Goal: Check status: Check status

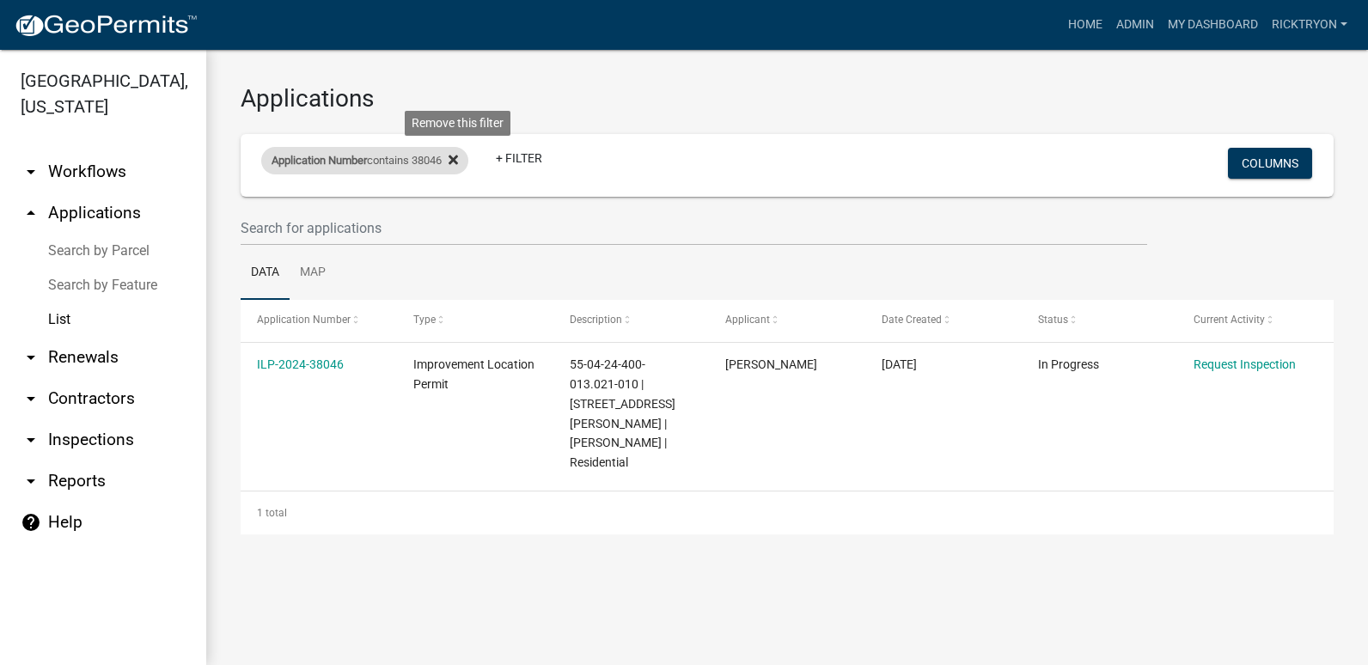
click at [458, 162] on icon at bounding box center [453, 159] width 9 height 9
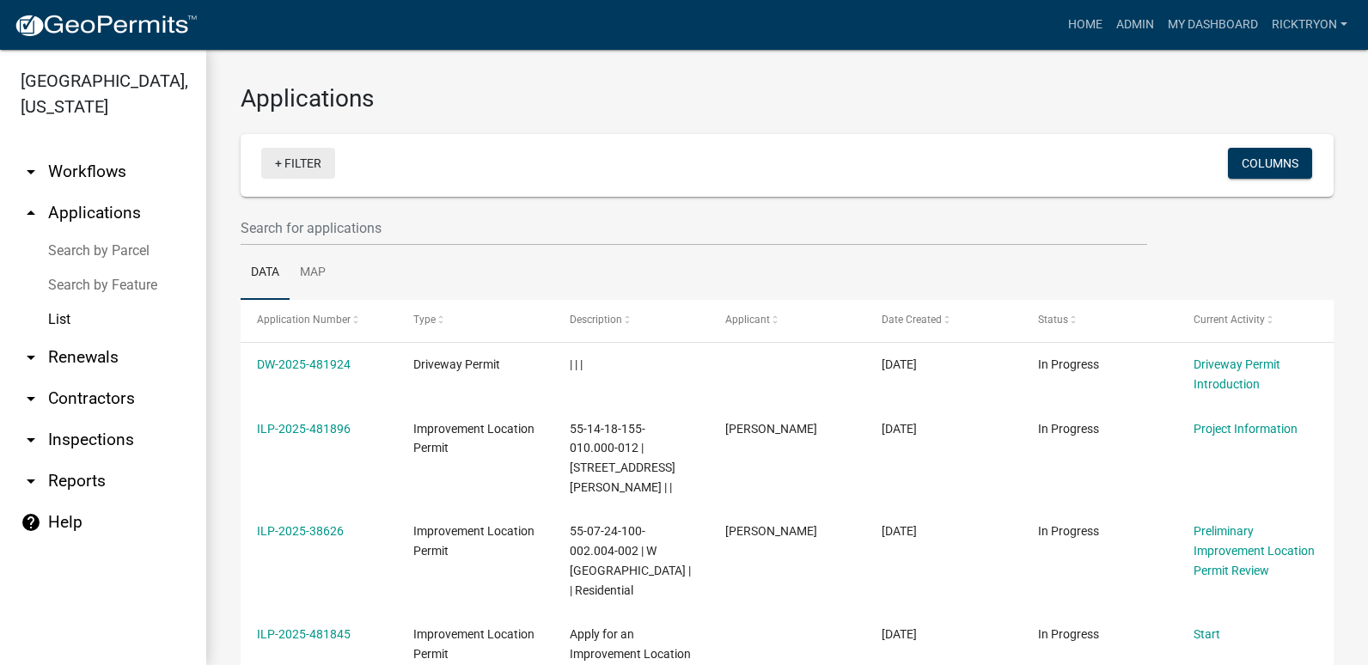
click at [287, 162] on link "+ Filter" at bounding box center [298, 163] width 74 height 31
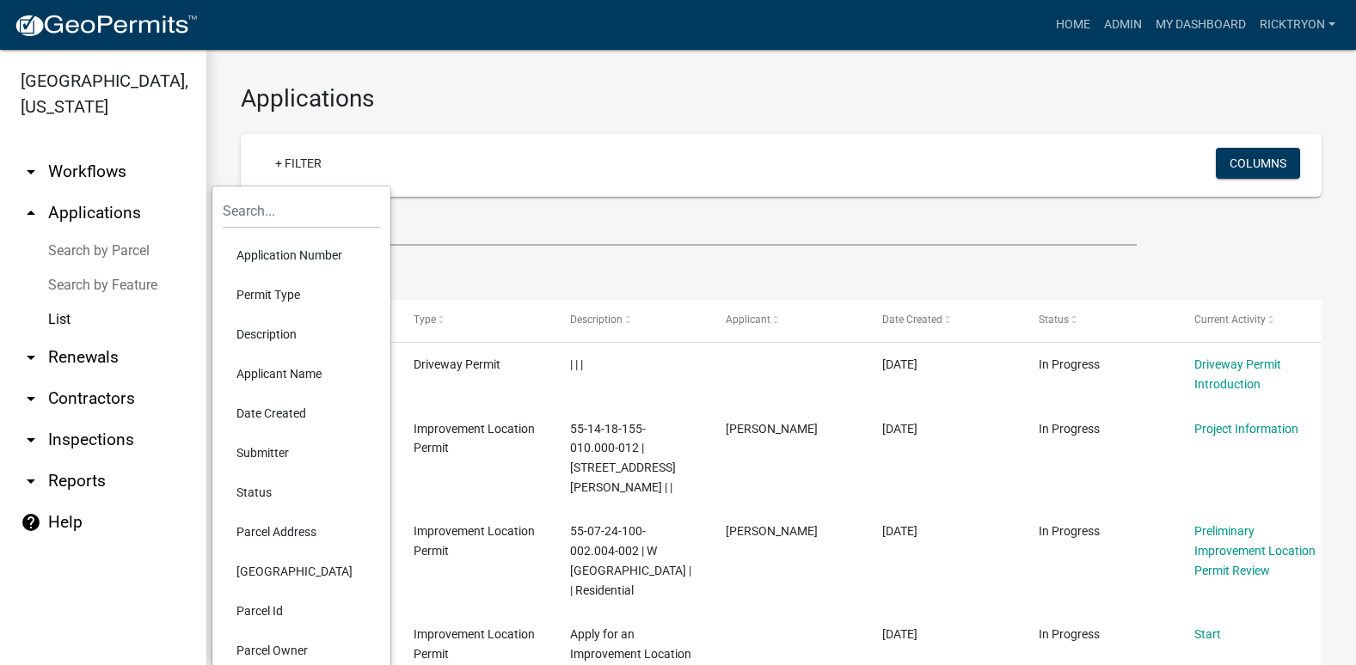
click at [266, 262] on li "Application Number" at bounding box center [301, 256] width 157 height 40
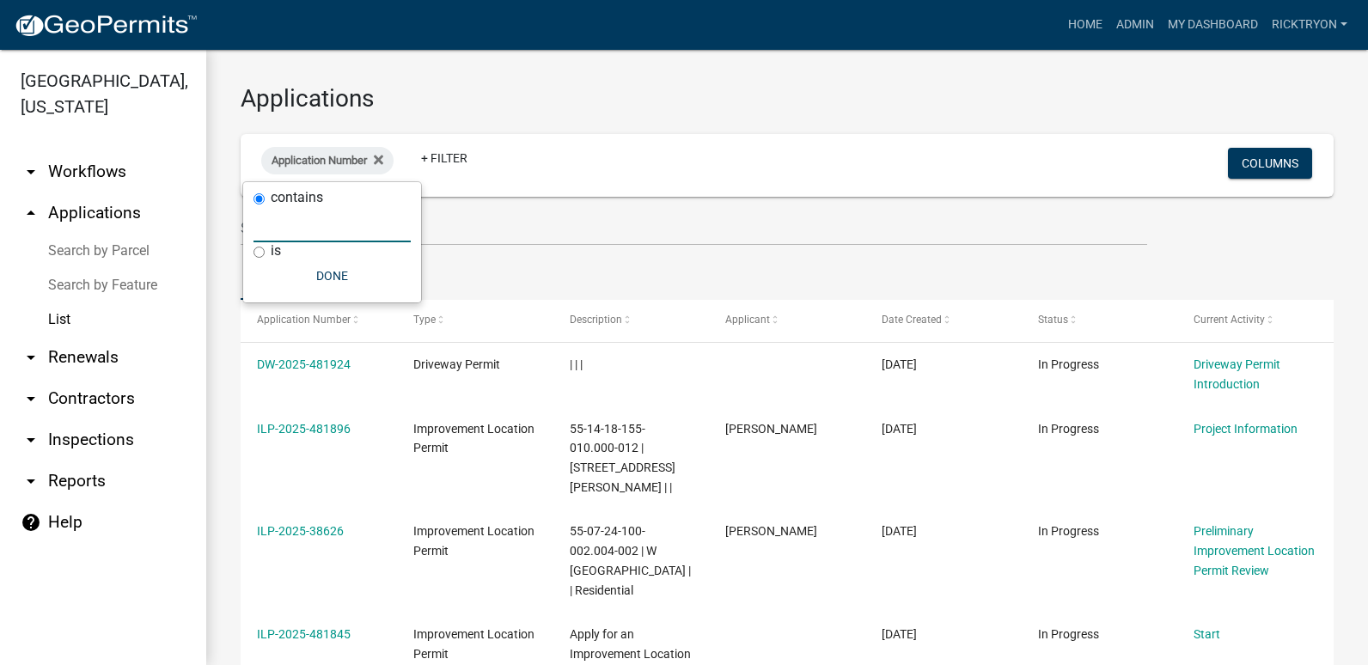
click at [273, 236] on input "text" at bounding box center [332, 224] width 157 height 35
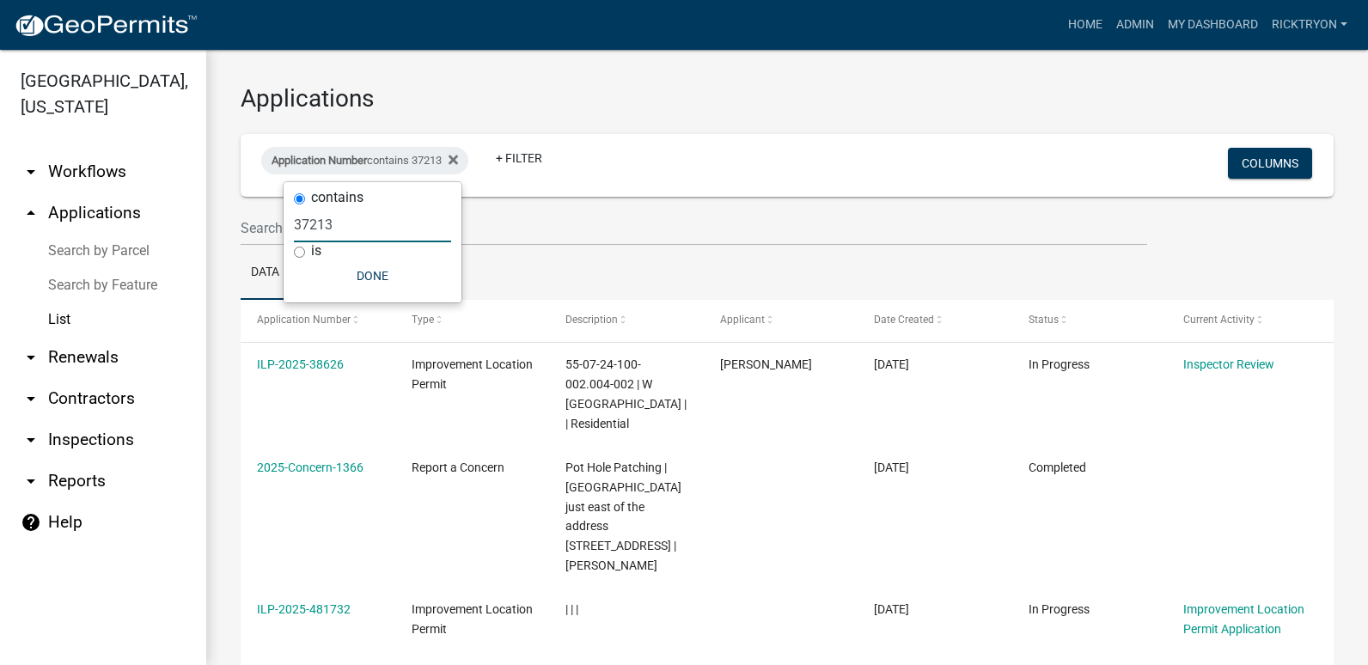
type input "37213"
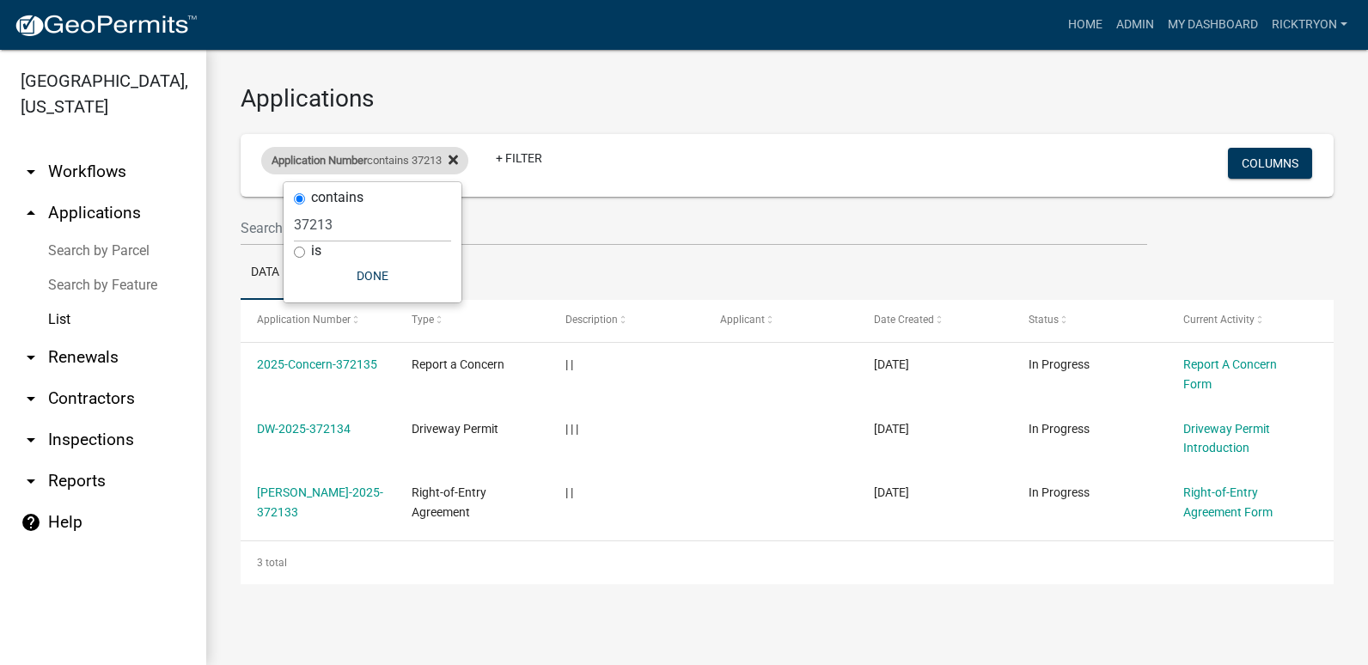
click at [467, 158] on div "Application Number contains 37213" at bounding box center [364, 161] width 207 height 28
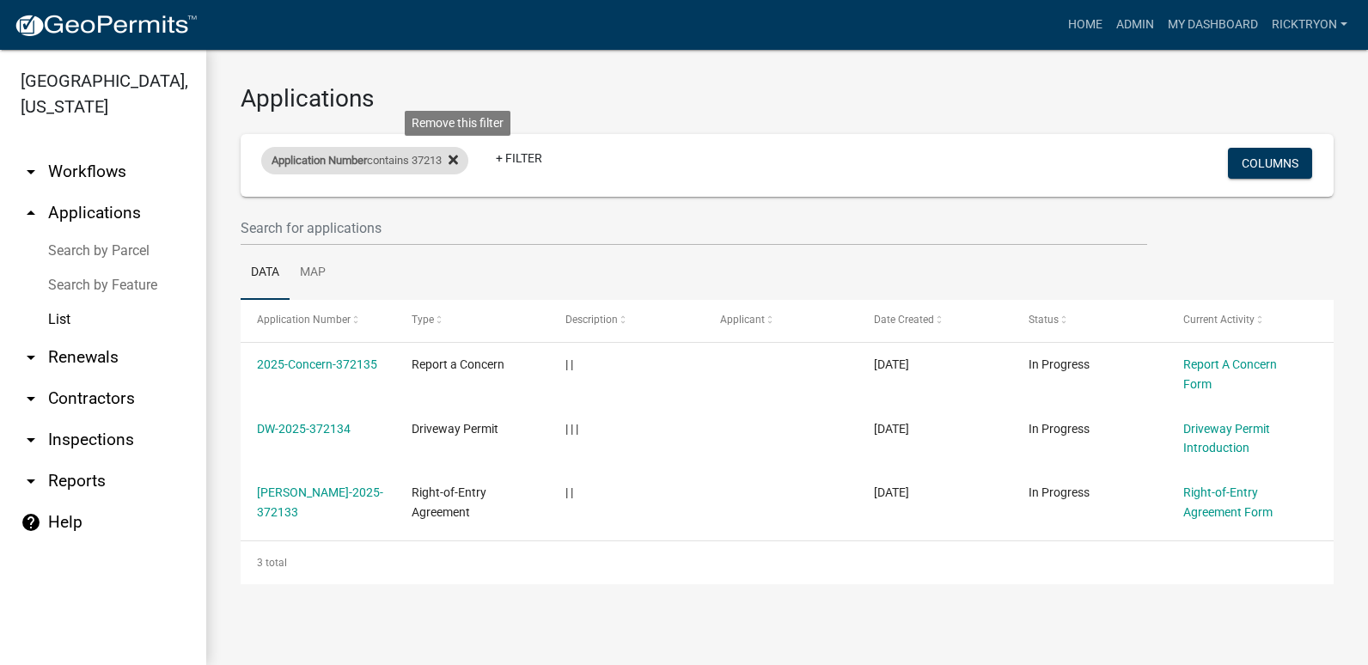
click at [458, 161] on icon at bounding box center [453, 159] width 9 height 9
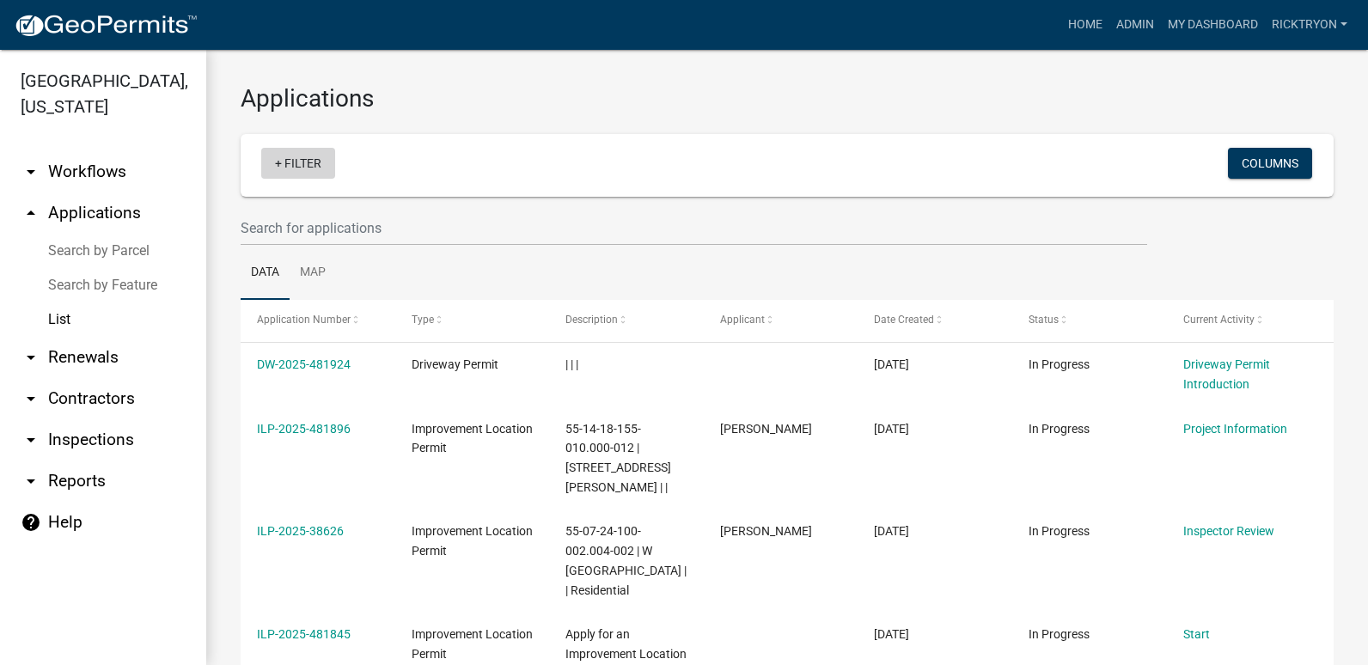
click at [309, 161] on link "+ Filter" at bounding box center [298, 163] width 74 height 31
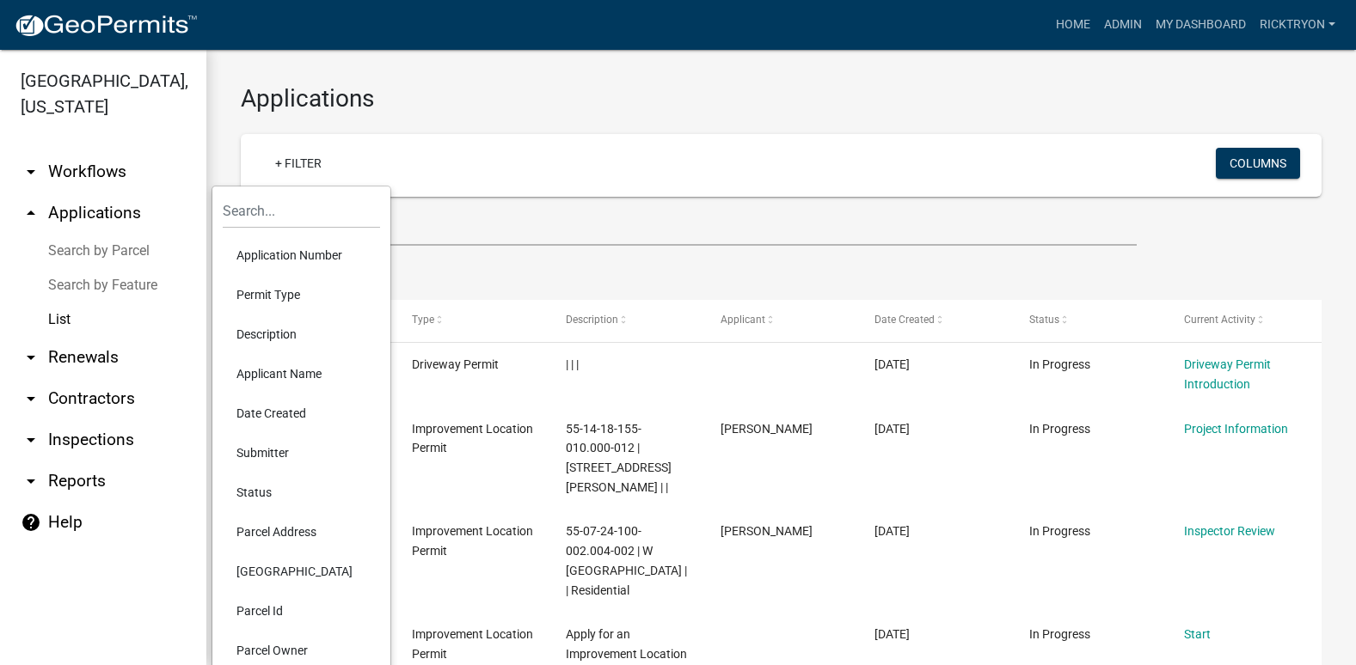
click at [280, 252] on li "Application Number" at bounding box center [301, 256] width 157 height 40
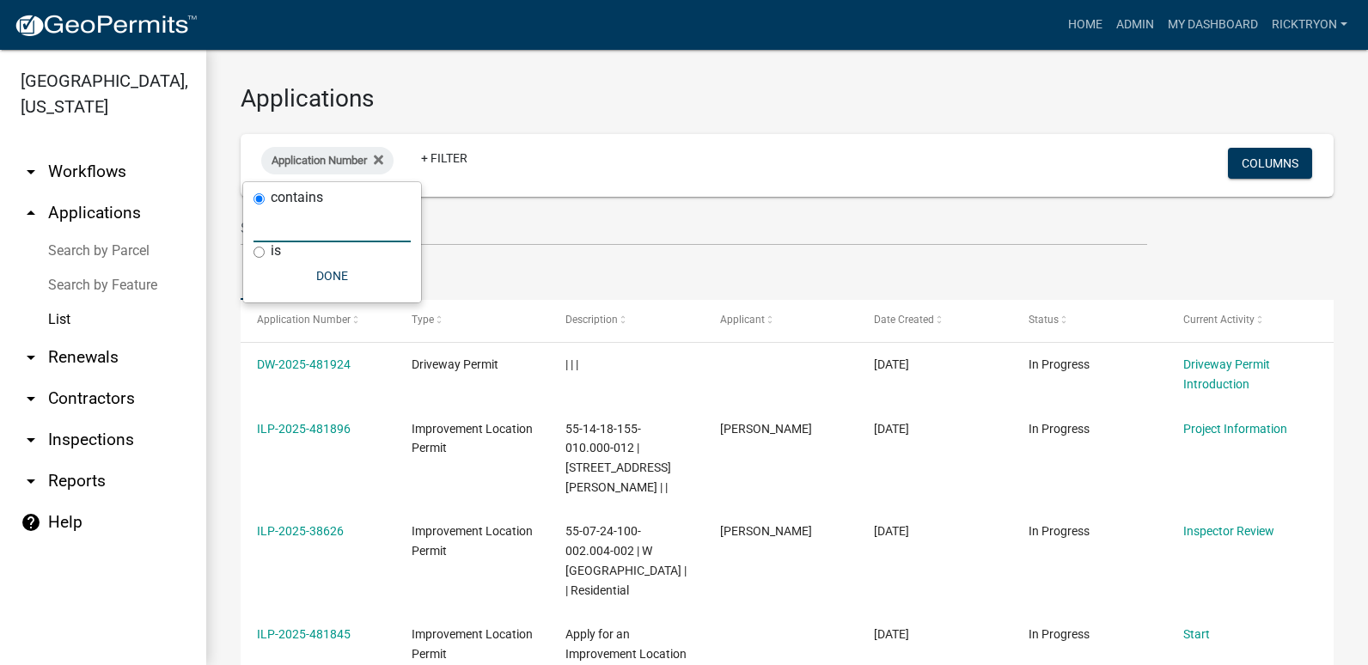
click at [274, 230] on input "text" at bounding box center [332, 224] width 157 height 35
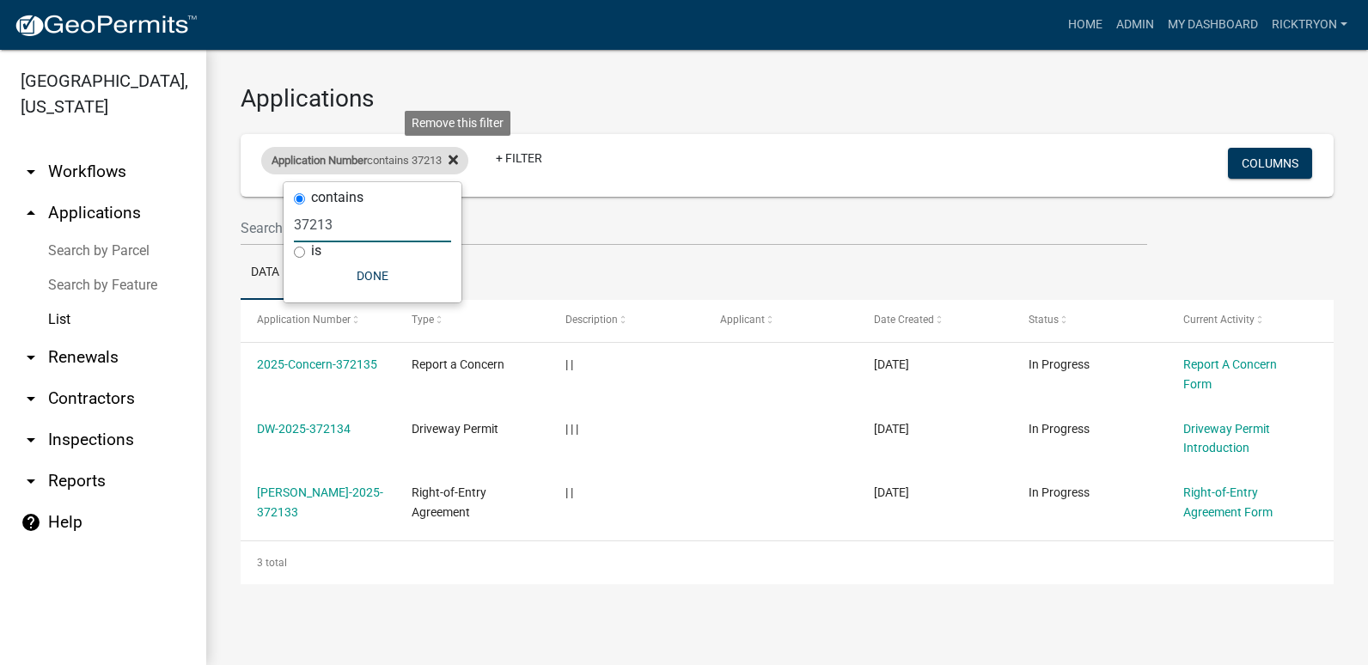
type input "37213"
click at [458, 161] on icon at bounding box center [453, 159] width 9 height 9
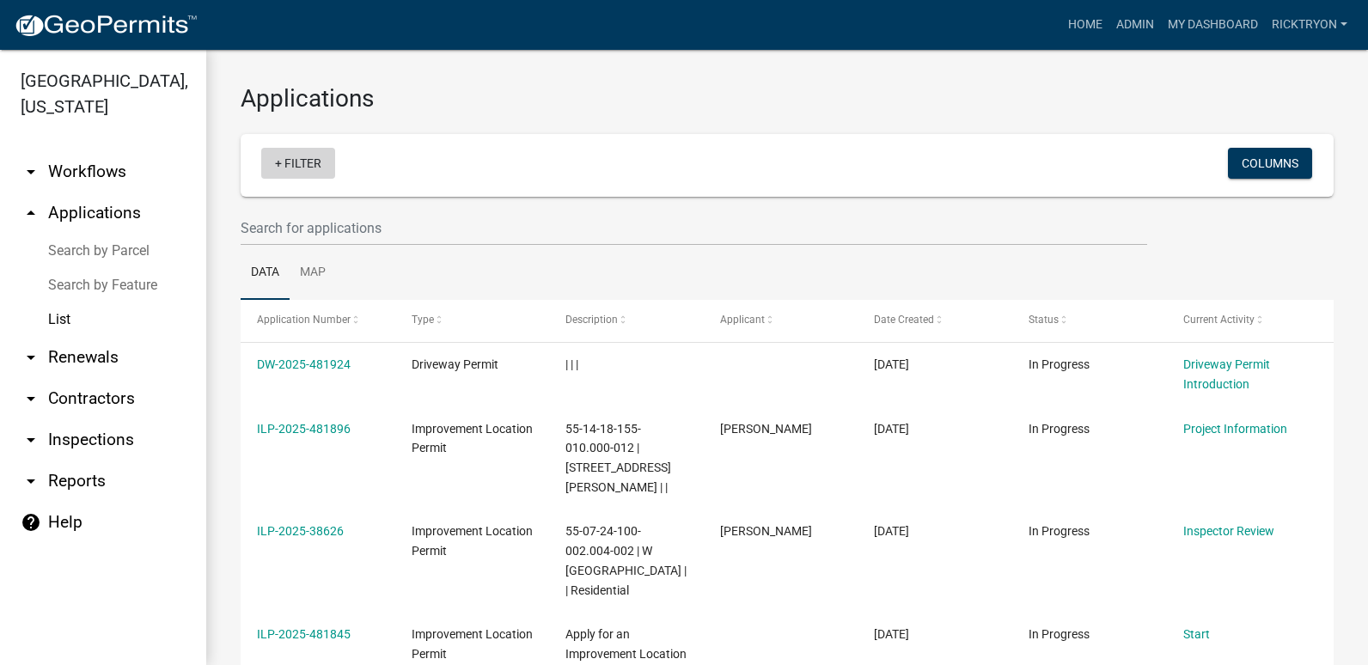
click at [297, 161] on link "+ Filter" at bounding box center [298, 163] width 74 height 31
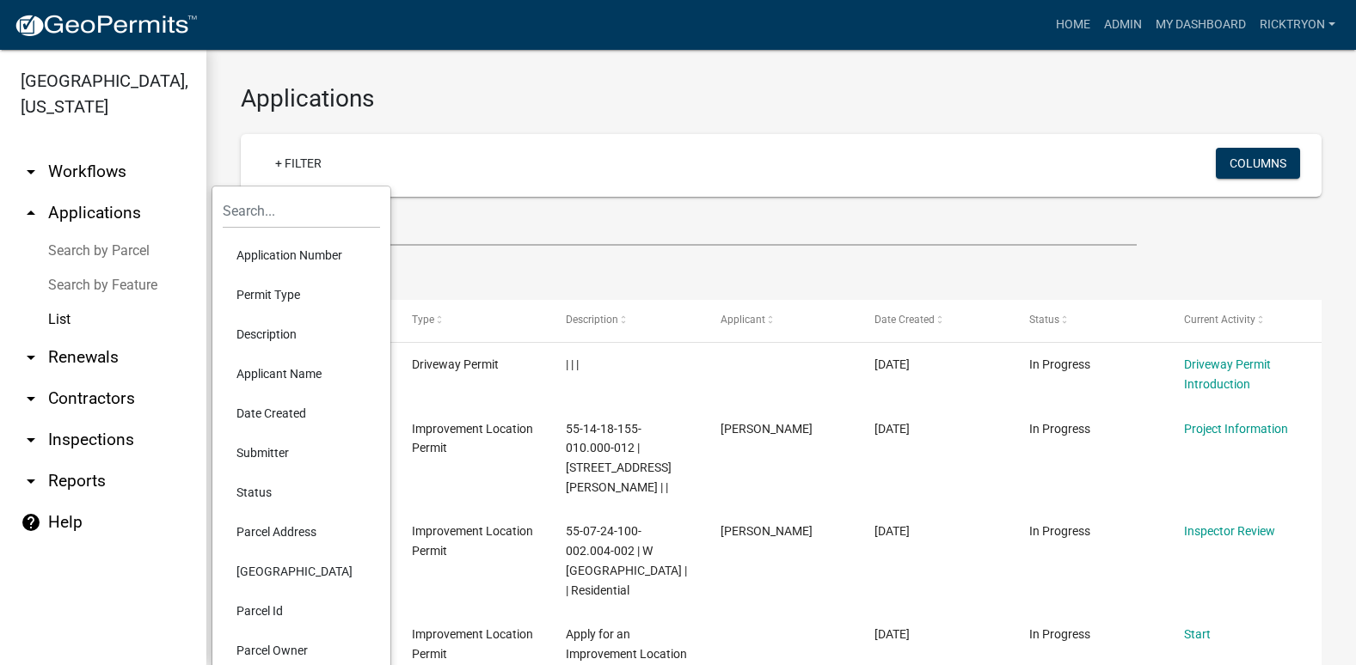
click at [289, 250] on li "Application Number" at bounding box center [301, 256] width 157 height 40
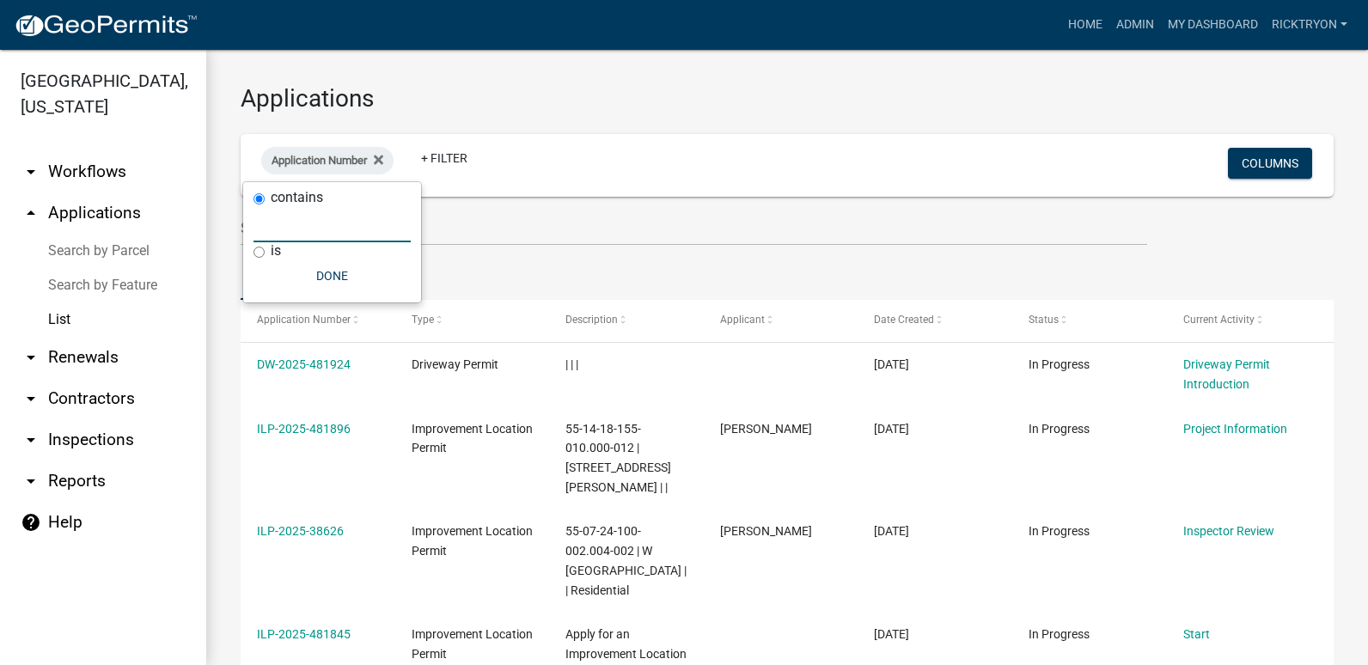
click at [303, 229] on input "text" at bounding box center [332, 224] width 157 height 35
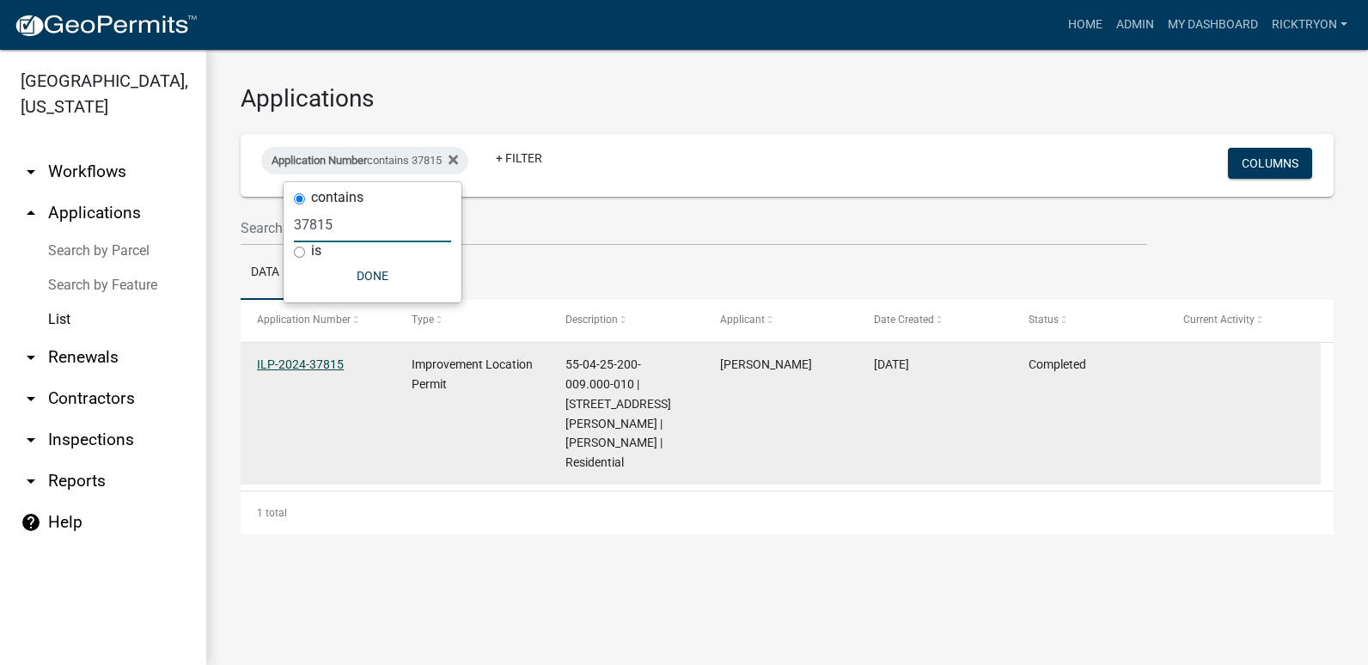
type input "37815"
click at [315, 365] on link "ILP-2024-37815" at bounding box center [300, 365] width 87 height 14
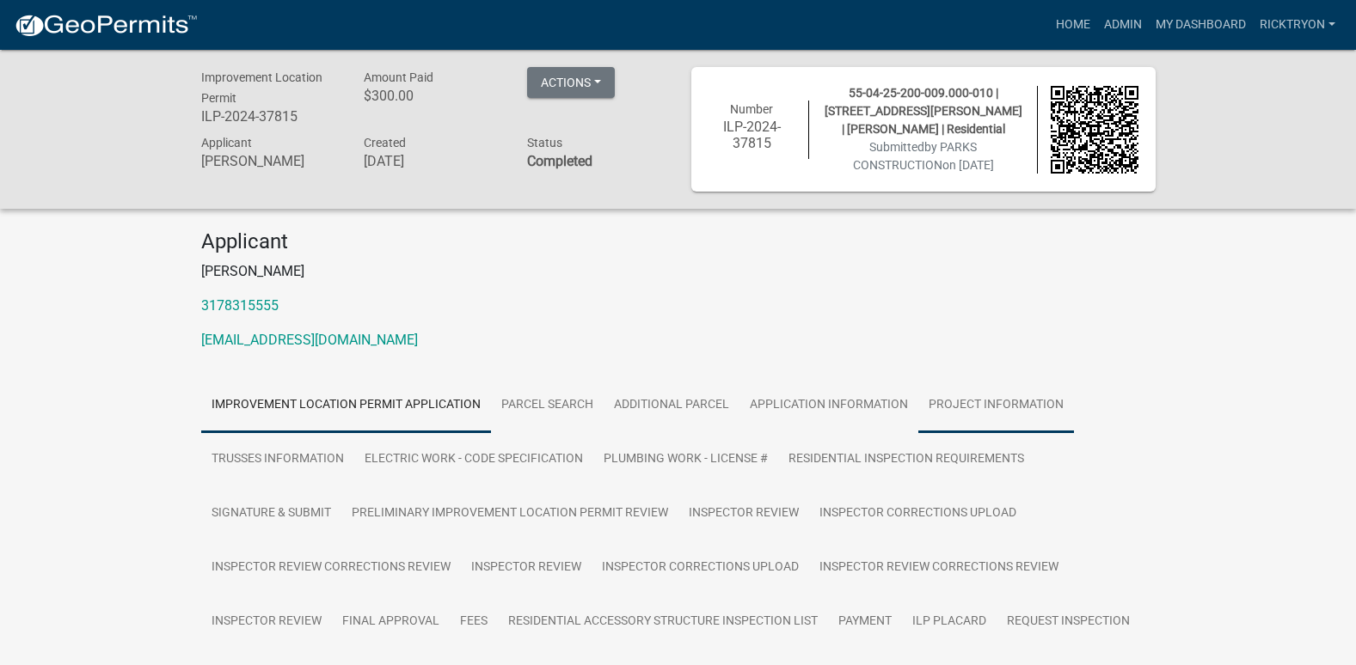
click at [1029, 401] on link "Project Information" at bounding box center [996, 405] width 156 height 55
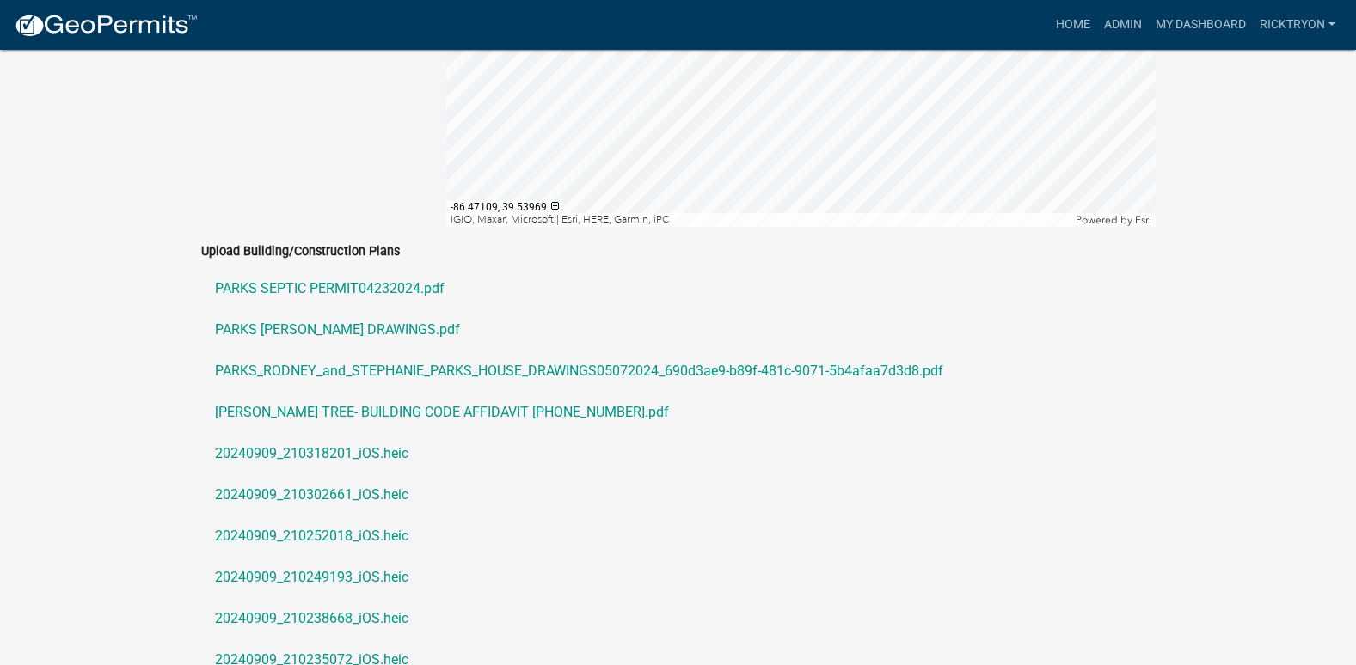
scroll to position [4040, 0]
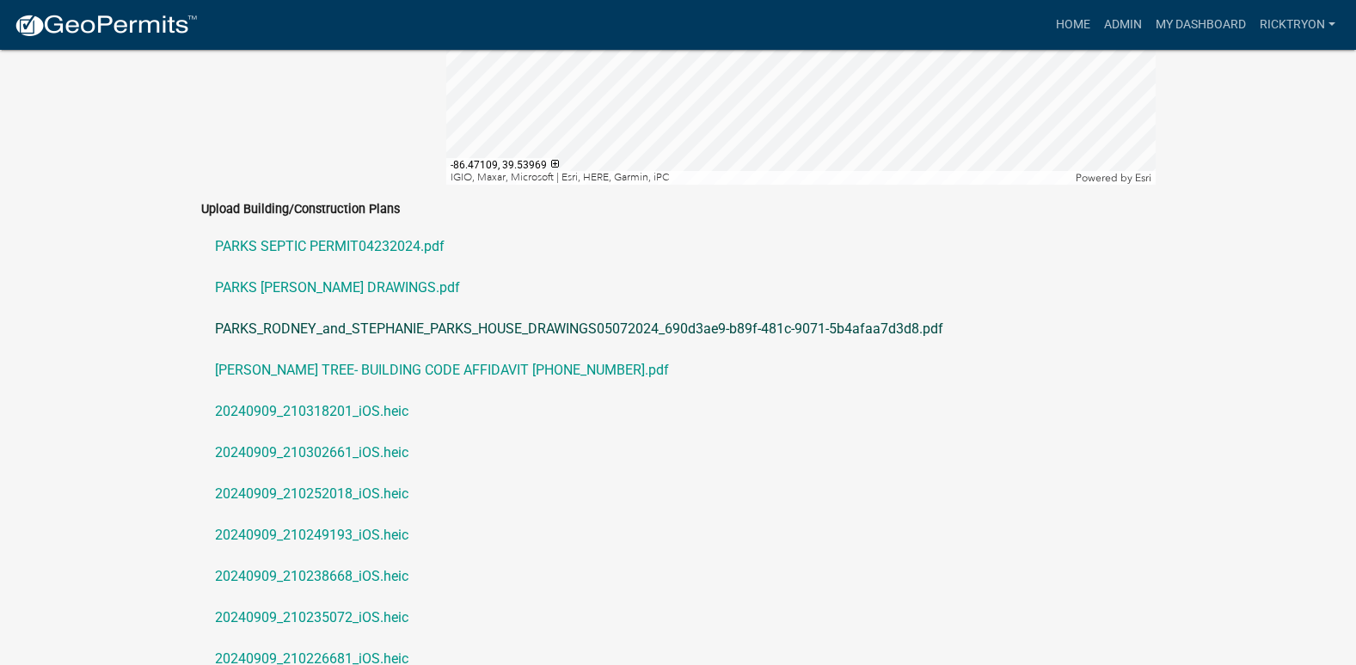
click at [524, 309] on link "PARKS_RODNEY_and_STEPHANIE_PARKS_HOUSE_DRAWINGS05072024_690d3ae9-b89f-481c-9071…" at bounding box center [678, 329] width 954 height 41
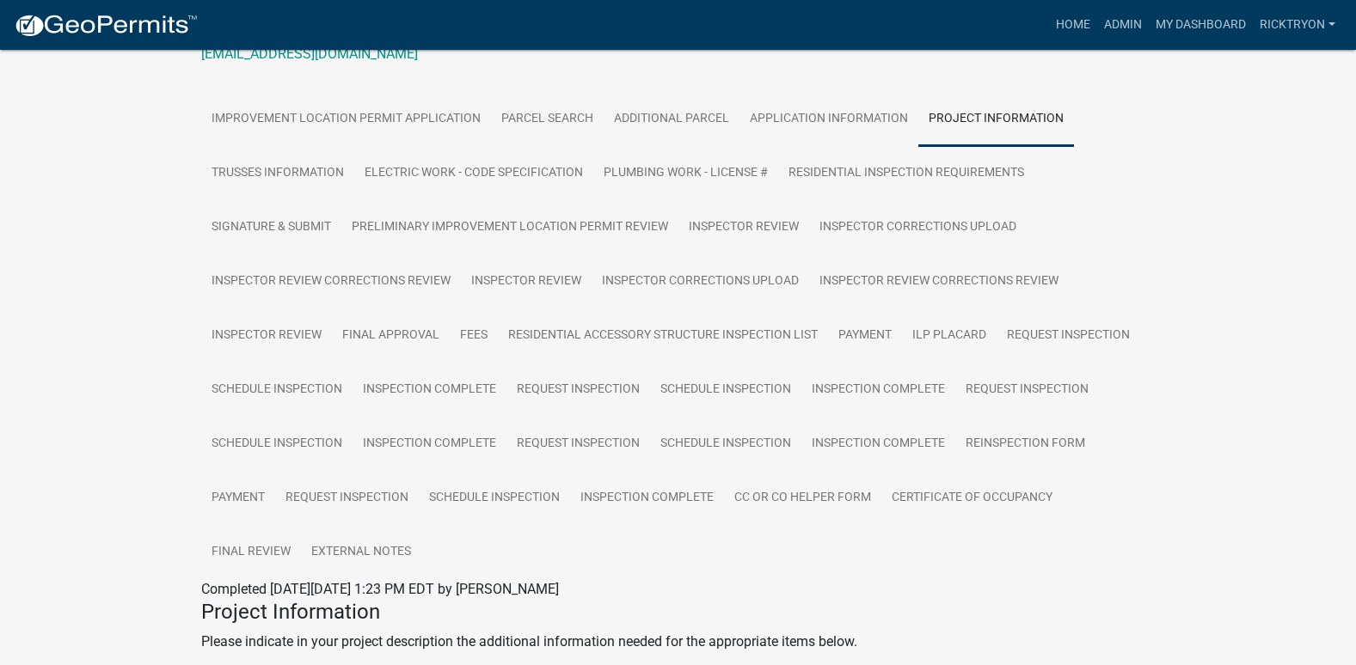
scroll to position [0, 0]
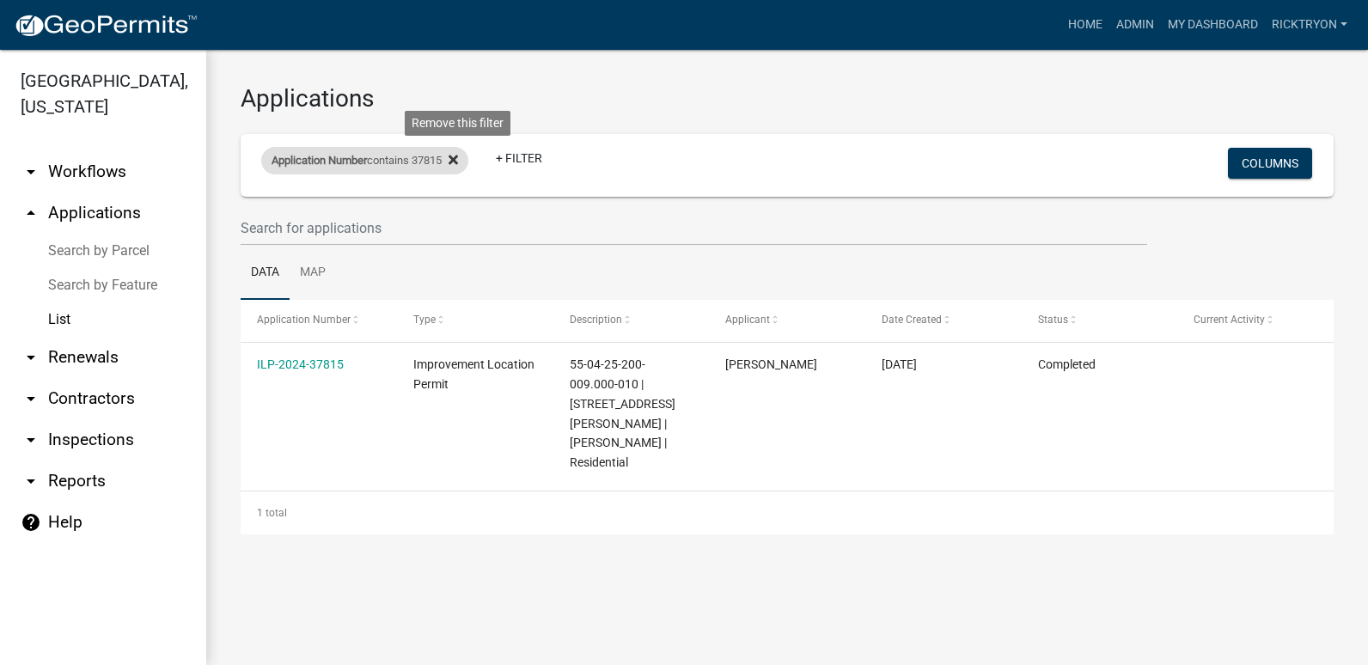
click at [458, 157] on icon at bounding box center [453, 159] width 9 height 9
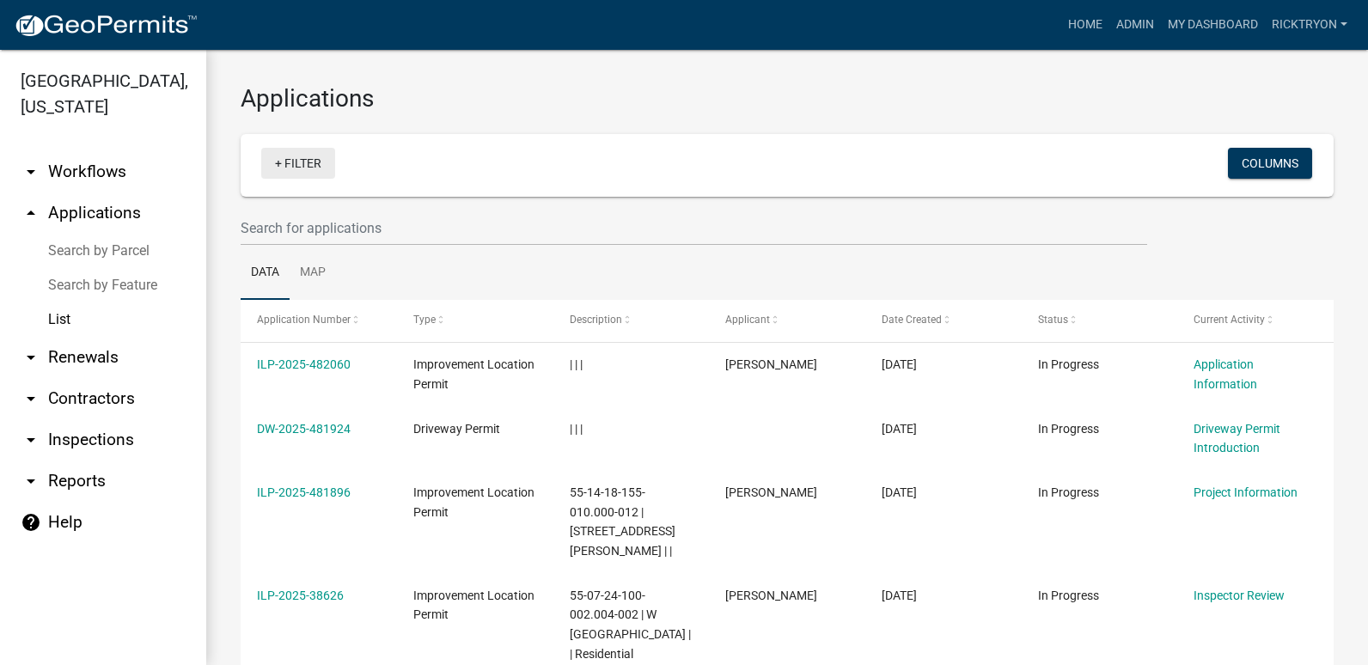
click at [300, 166] on link "+ Filter" at bounding box center [298, 163] width 74 height 31
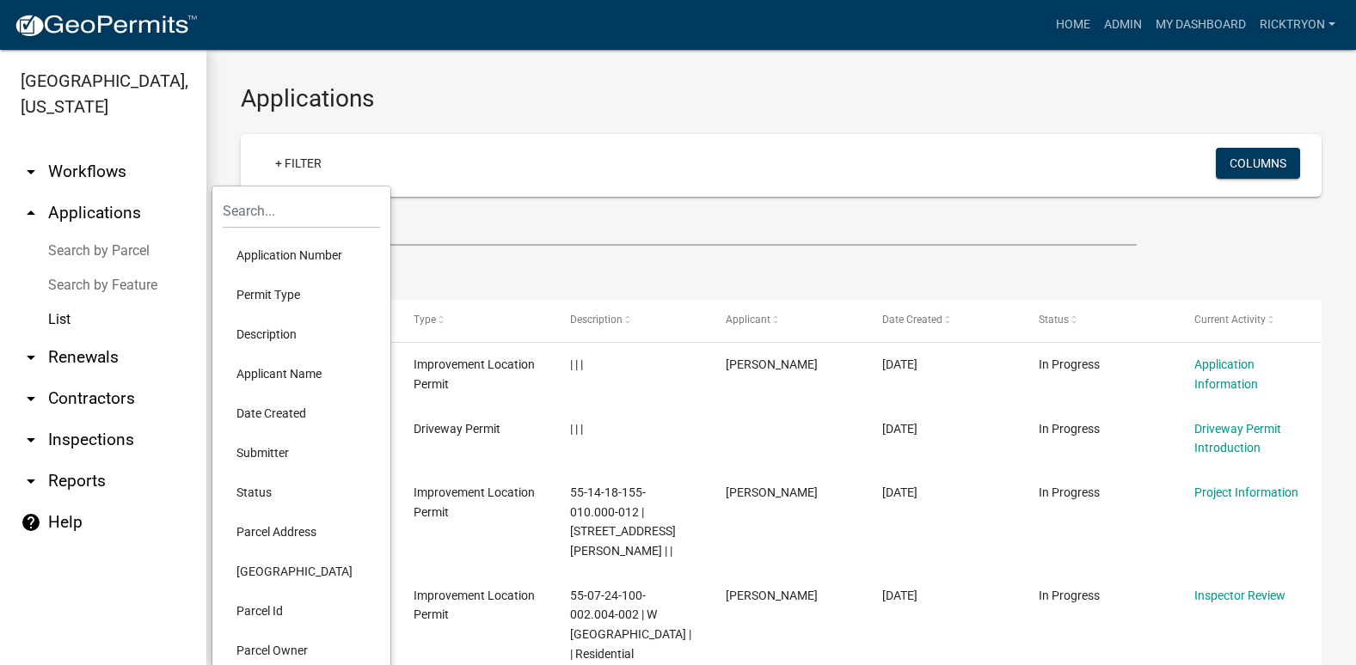
click at [297, 256] on li "Application Number" at bounding box center [301, 256] width 157 height 40
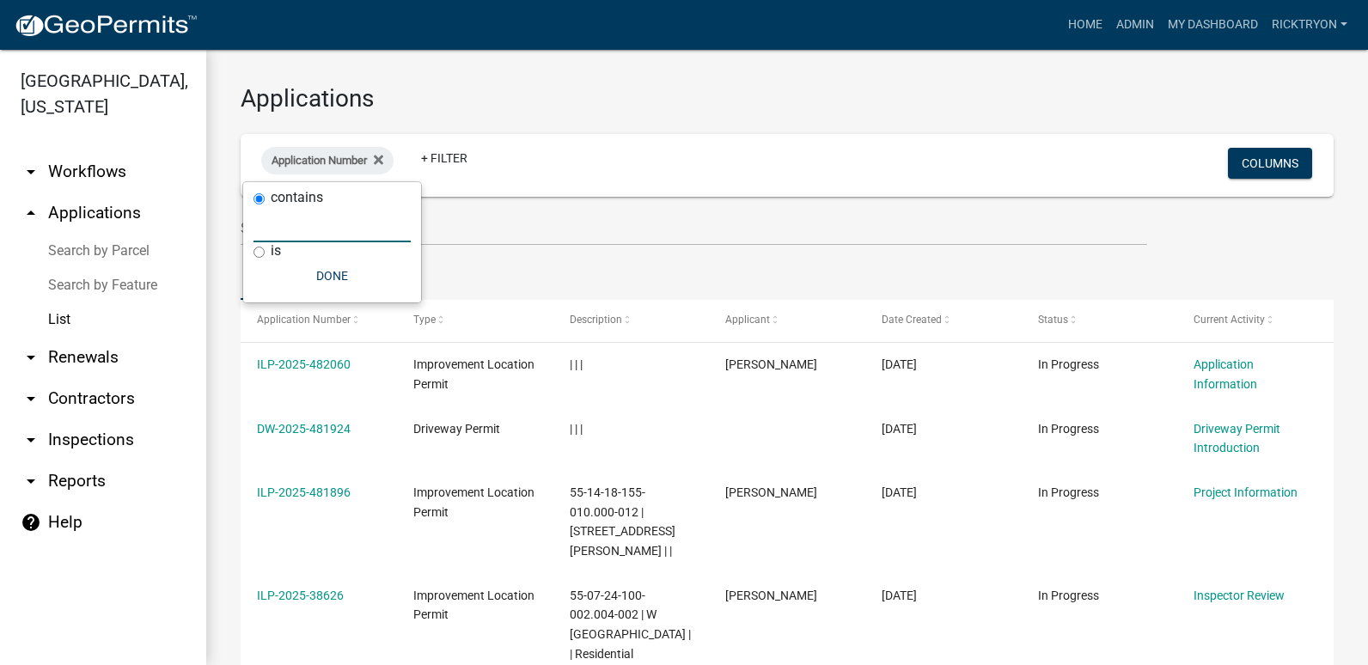
click at [316, 238] on input "text" at bounding box center [332, 224] width 157 height 35
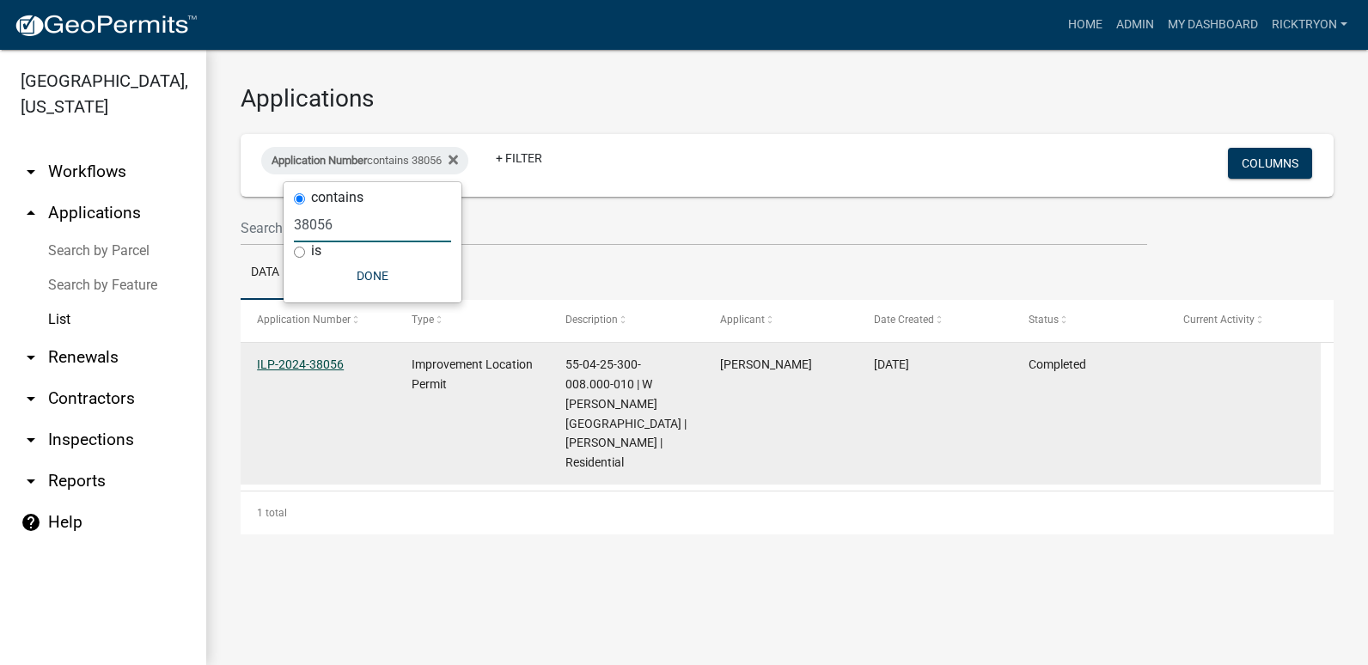
type input "38056"
click at [319, 367] on link "ILP-2024-38056" at bounding box center [300, 365] width 87 height 14
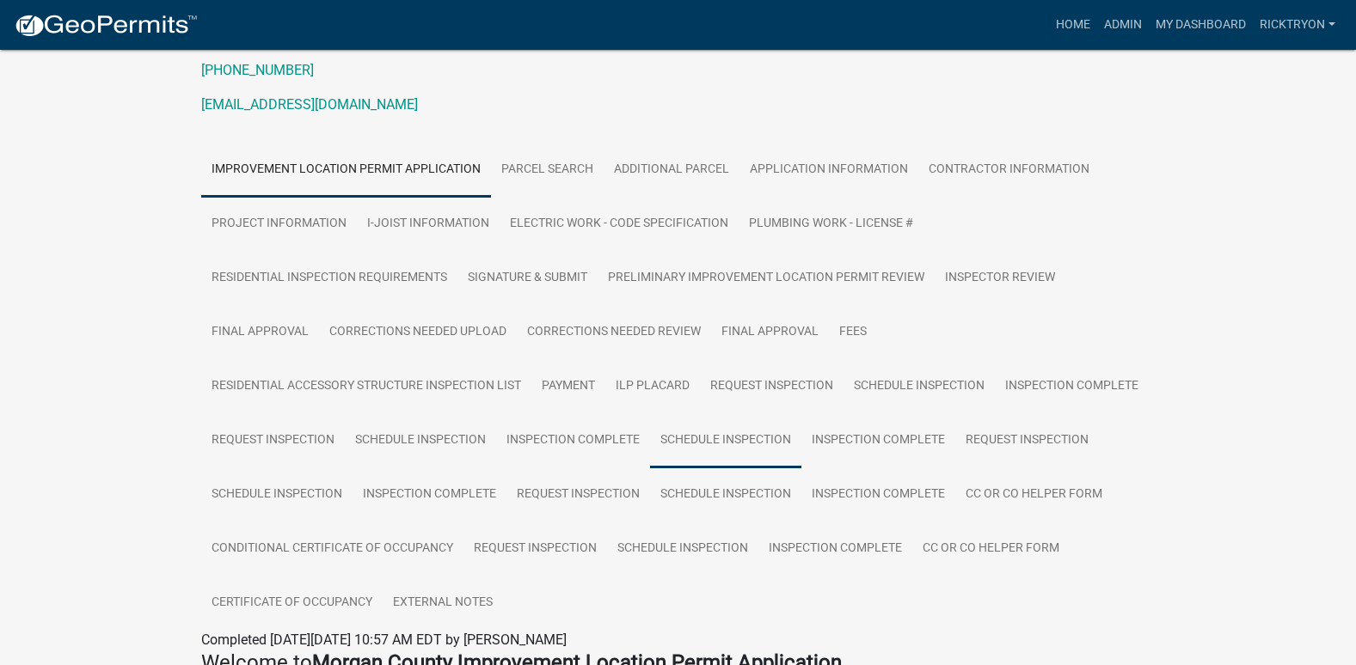
scroll to position [172, 0]
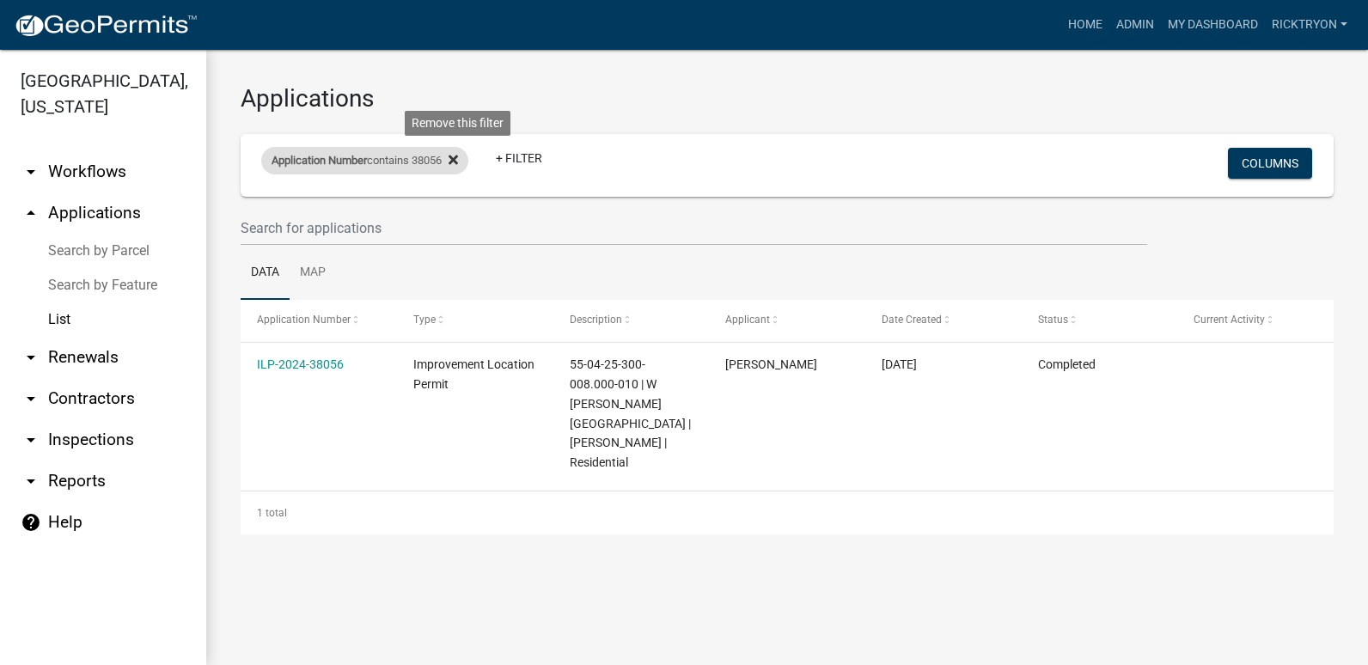
click at [458, 160] on icon at bounding box center [453, 160] width 9 height 14
